Goal: Navigation & Orientation: Find specific page/section

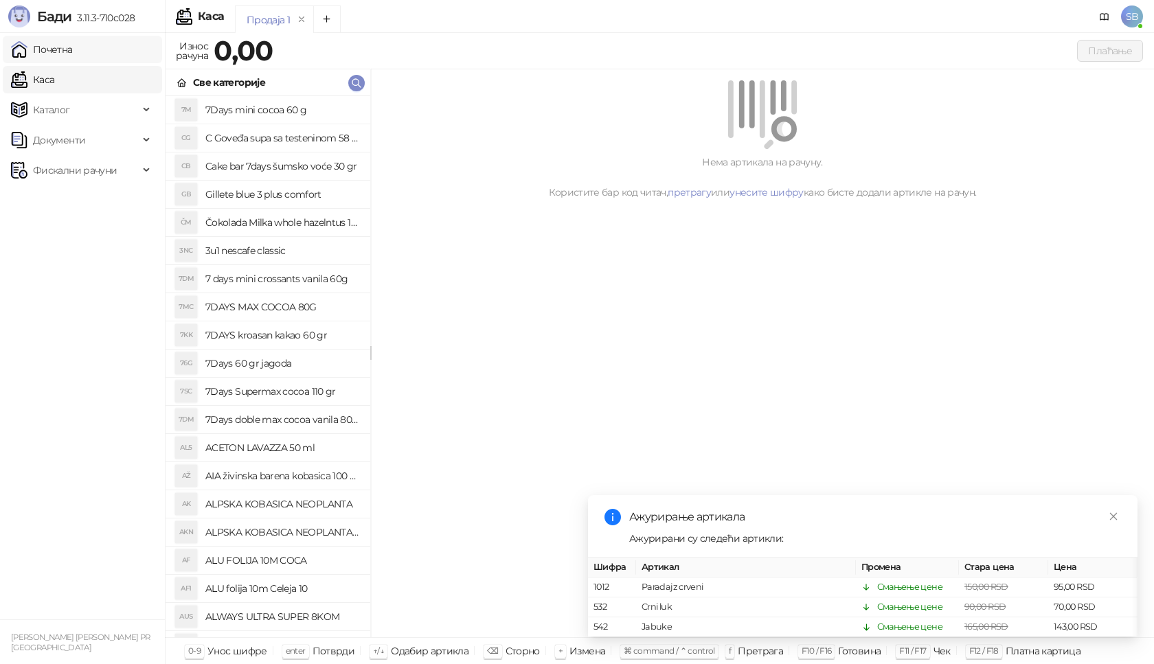
click at [43, 57] on link "Почетна" at bounding box center [42, 49] width 62 height 27
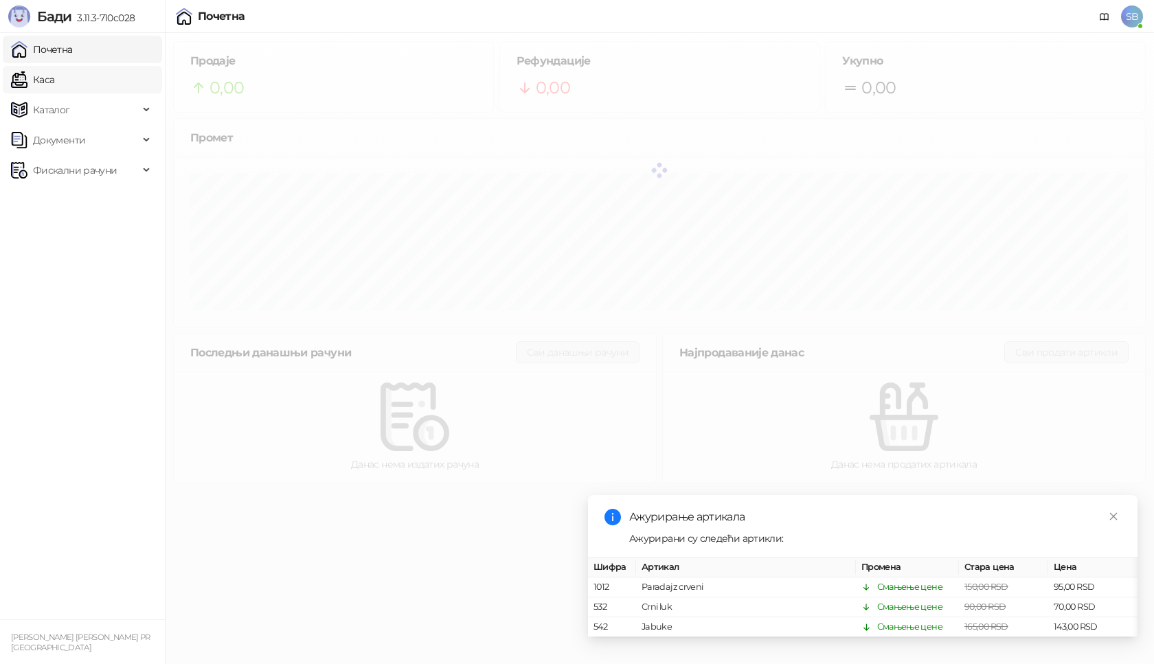
click at [50, 82] on link "Каса" at bounding box center [32, 79] width 43 height 27
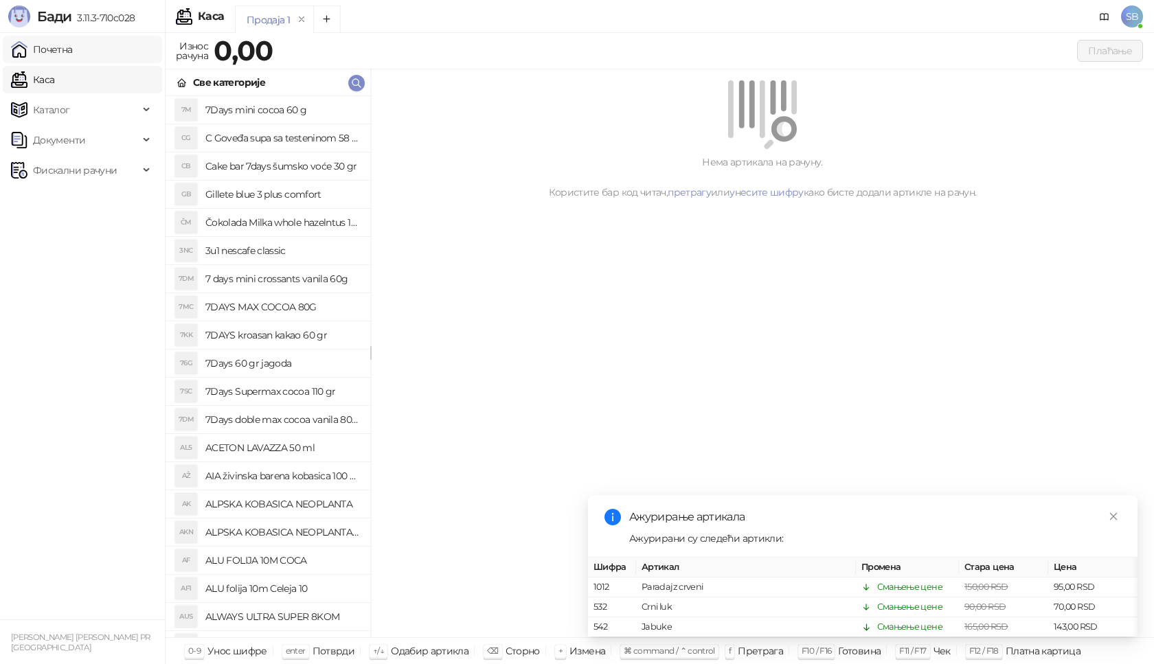
click at [54, 51] on link "Почетна" at bounding box center [42, 49] width 62 height 27
